Goal: Information Seeking & Learning: Understand process/instructions

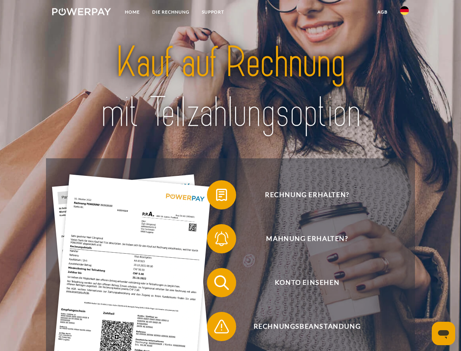
click at [81, 13] on img at bounding box center [81, 11] width 59 height 7
click at [405, 13] on img at bounding box center [404, 10] width 9 height 9
click at [382, 12] on link "agb" at bounding box center [382, 11] width 23 height 13
click at [216, 196] on span at bounding box center [210, 194] width 37 height 37
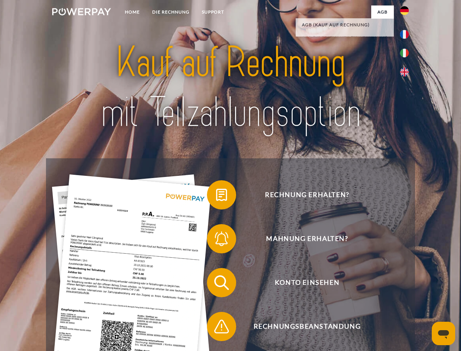
click at [216, 240] on div "Rechnung erhalten? Mahnung erhalten? Konto einsehen" at bounding box center [230, 304] width 369 height 292
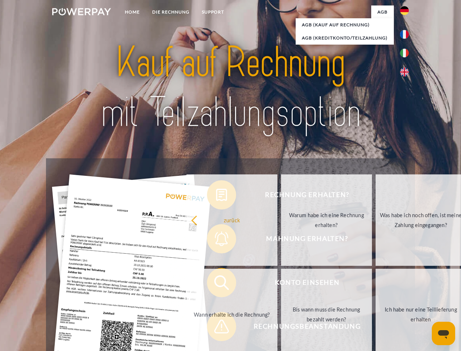
click at [281, 284] on link "Bis wann muss die Rechnung bezahlt werden?" at bounding box center [326, 313] width 91 height 91
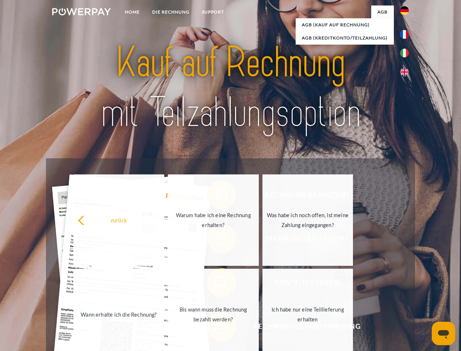
click at [216, 328] on span at bounding box center [210, 326] width 37 height 37
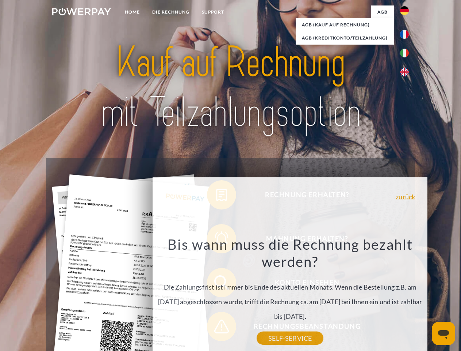
click at [444, 333] on icon "Messaging-Fenster öffnen" at bounding box center [443, 334] width 11 height 9
